Goal: Find specific page/section: Find specific page/section

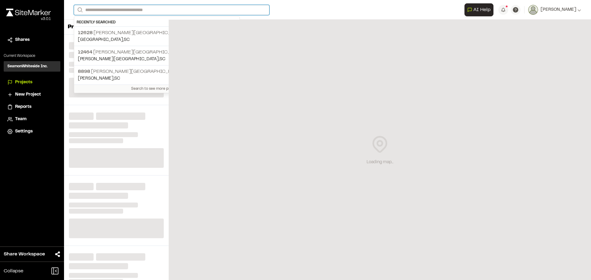
click at [116, 14] on input "Search" at bounding box center [171, 10] width 195 height 10
click at [111, 32] on p "[GEOGRAPHIC_DATA][PERSON_NAME]" at bounding box center [157, 32] width 158 height 7
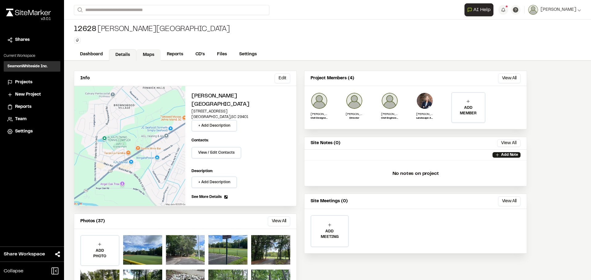
click at [142, 57] on link "Maps" at bounding box center [148, 55] width 24 height 12
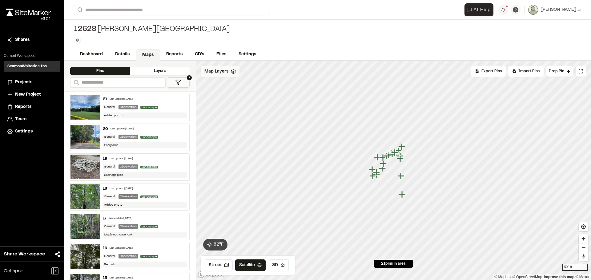
click at [212, 75] on div "Map Layers" at bounding box center [220, 72] width 39 height 12
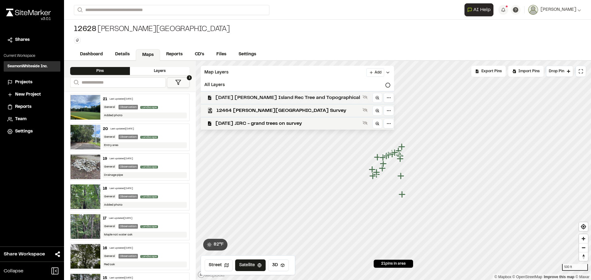
click at [305, 99] on span "[DATE] [PERSON_NAME] Island Rec Tree and Topographical" at bounding box center [287, 97] width 145 height 7
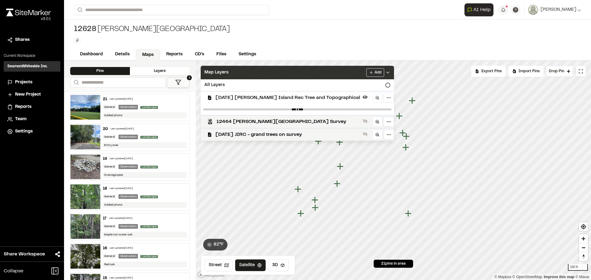
click at [374, 75] on div "Map Layers Add" at bounding box center [297, 73] width 193 height 14
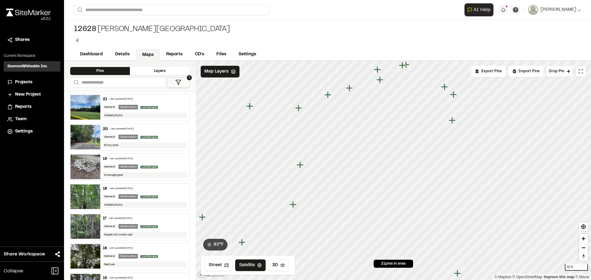
click at [301, 167] on icon "Map marker" at bounding box center [300, 165] width 7 height 7
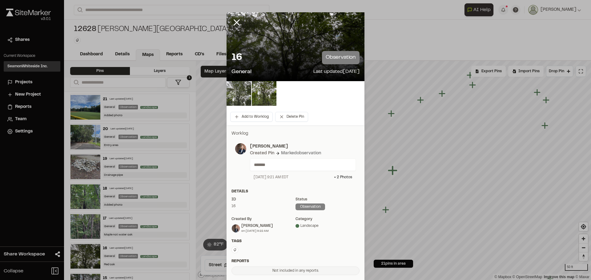
click at [240, 93] on img at bounding box center [238, 93] width 25 height 25
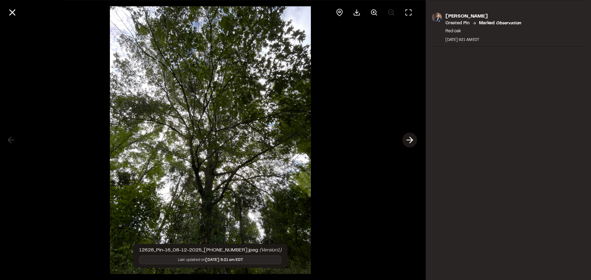
click at [404, 139] on button at bounding box center [409, 140] width 15 height 15
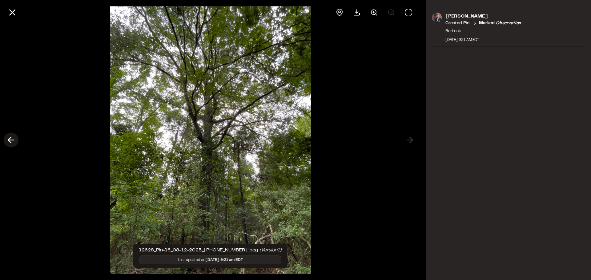
click at [4, 140] on button at bounding box center [11, 140] width 15 height 15
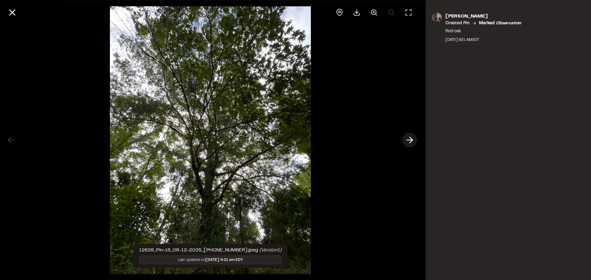
click at [405, 142] on icon at bounding box center [410, 140] width 10 height 10
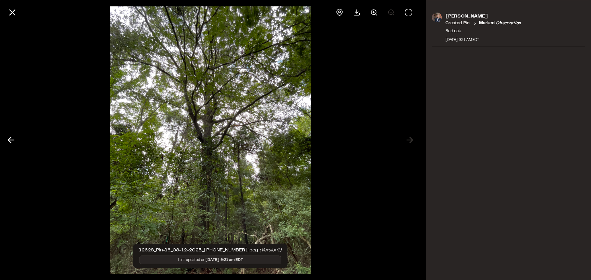
click at [467, 157] on div "[PERSON_NAME] Created Pin Marked observation Red oak [DATE] 9:21 AM EDT" at bounding box center [508, 140] width 165 height 280
click at [473, 127] on div "[PERSON_NAME] Created Pin Marked observation Red oak [DATE] 9:21 AM EDT" at bounding box center [508, 140] width 165 height 280
click at [12, 13] on line at bounding box center [12, 12] width 5 height 5
